Goal: Navigation & Orientation: Find specific page/section

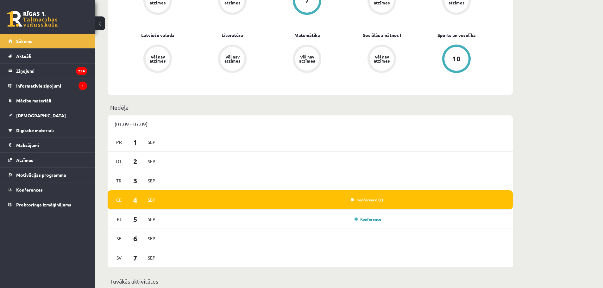
scroll to position [285, 0]
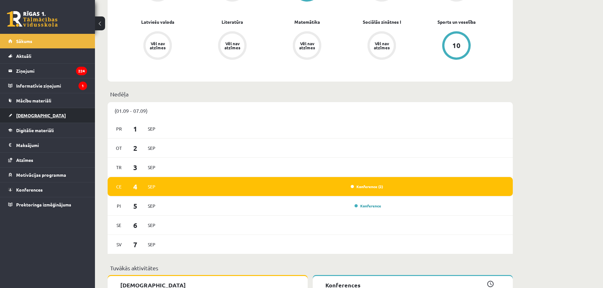
click at [47, 114] on link "[DEMOGRAPHIC_DATA]" at bounding box center [47, 115] width 79 height 15
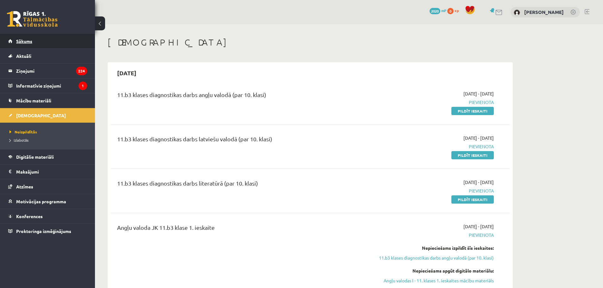
click at [35, 42] on link "Sākums" at bounding box center [47, 41] width 79 height 15
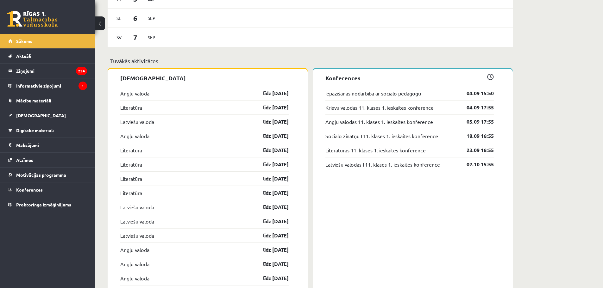
scroll to position [506, 0]
